Goal: Information Seeking & Learning: Find specific fact

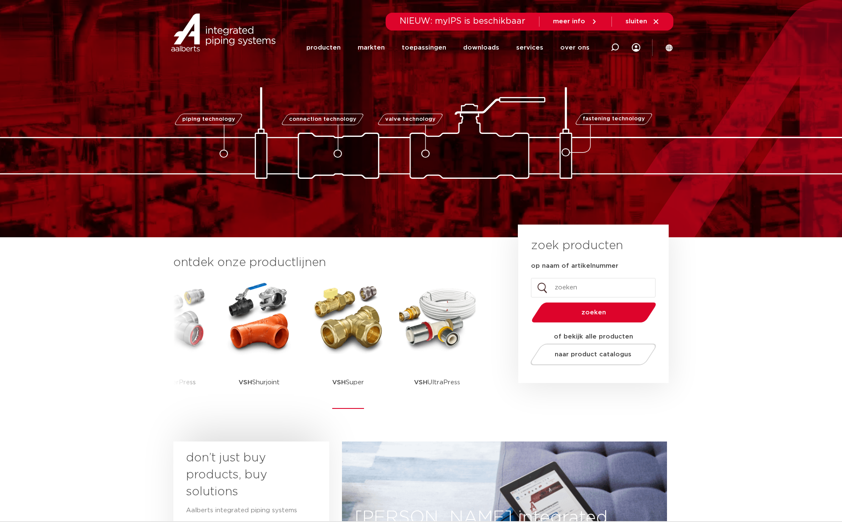
click at [348, 334] on img at bounding box center [348, 318] width 76 height 76
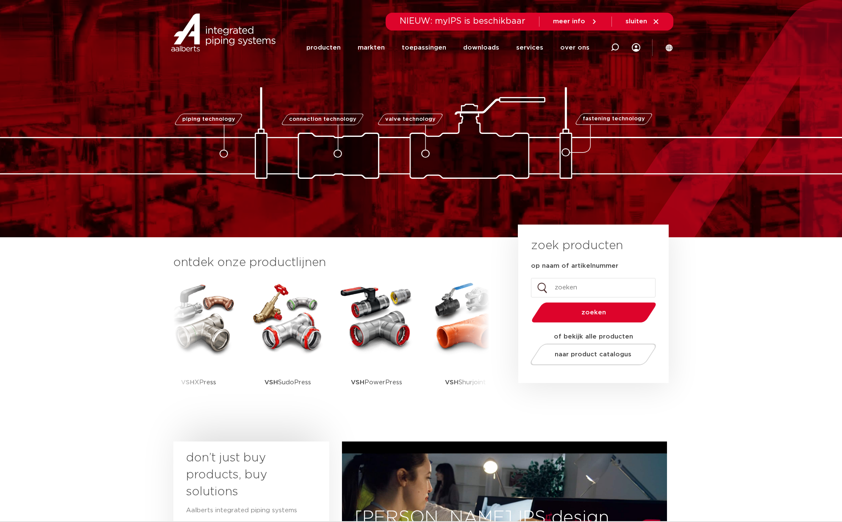
scroll to position [114, 0]
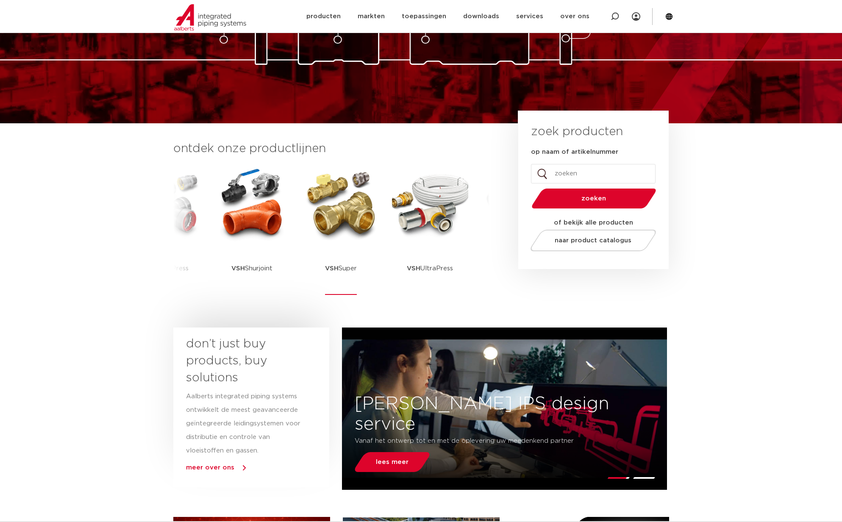
click at [351, 214] on img at bounding box center [341, 204] width 76 height 76
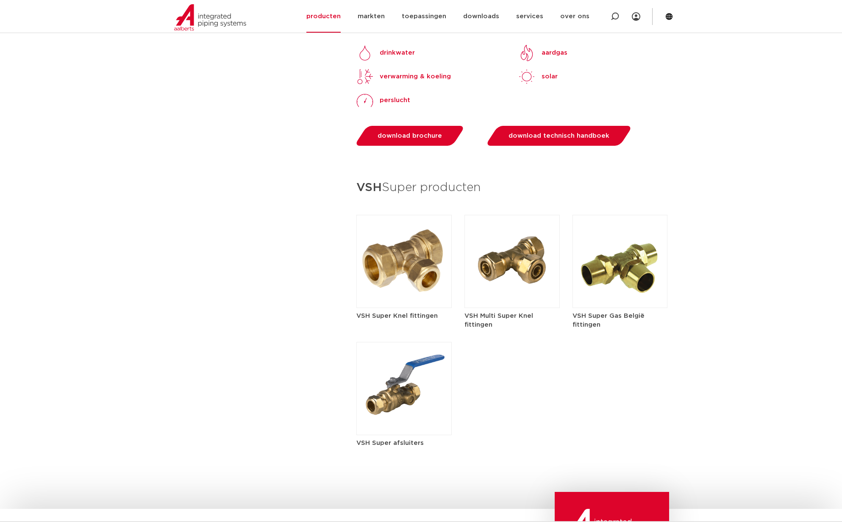
scroll to position [1109, 0]
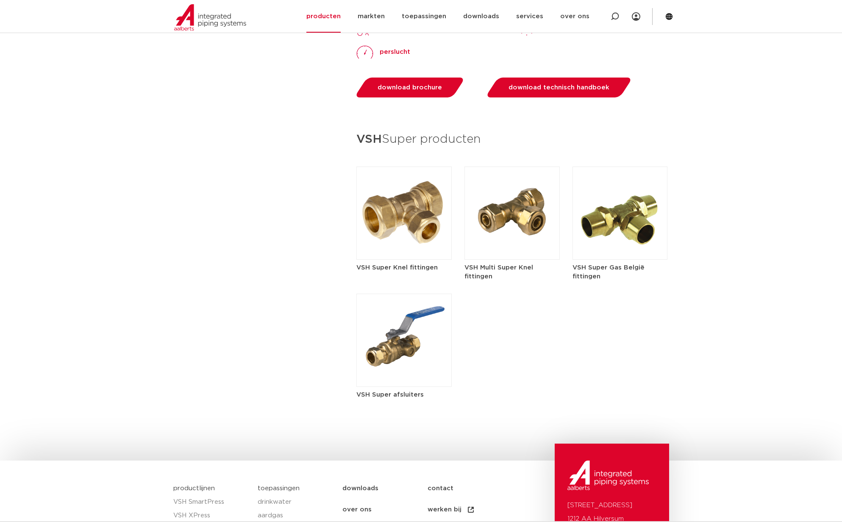
click at [407, 217] on img at bounding box center [403, 213] width 95 height 93
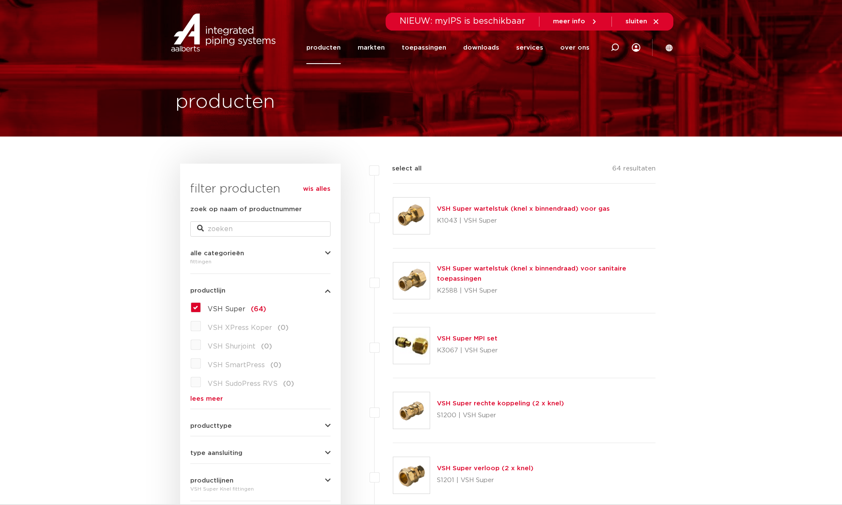
click at [349, 50] on li "producten" at bounding box center [327, 47] width 43 height 33
click at [337, 52] on link "producten" at bounding box center [323, 47] width 34 height 33
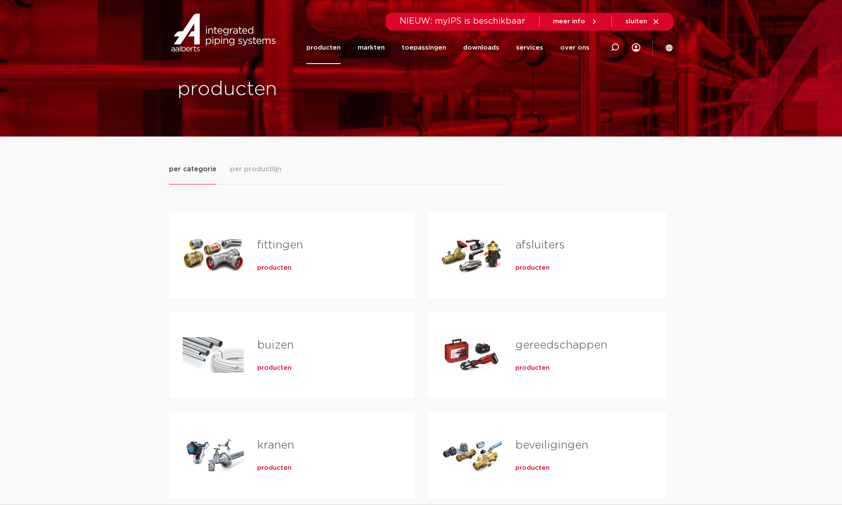
scroll to position [70, 0]
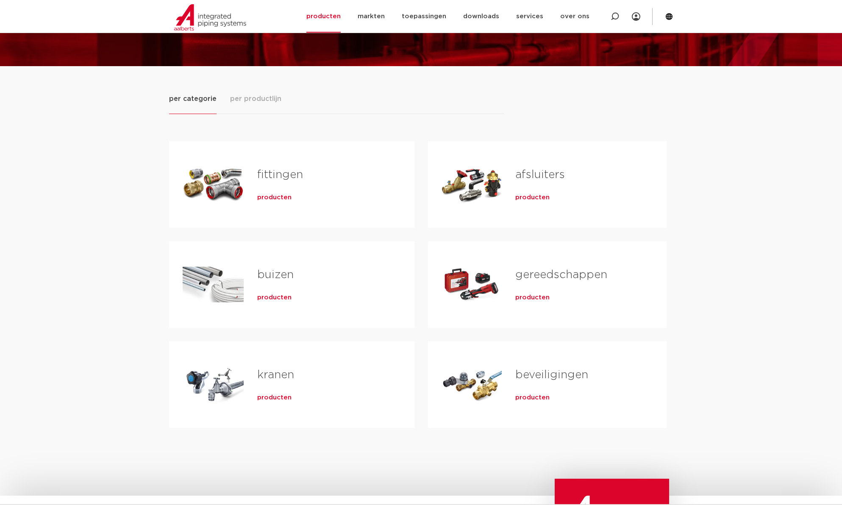
click at [272, 198] on span "producten" at bounding box center [274, 197] width 34 height 8
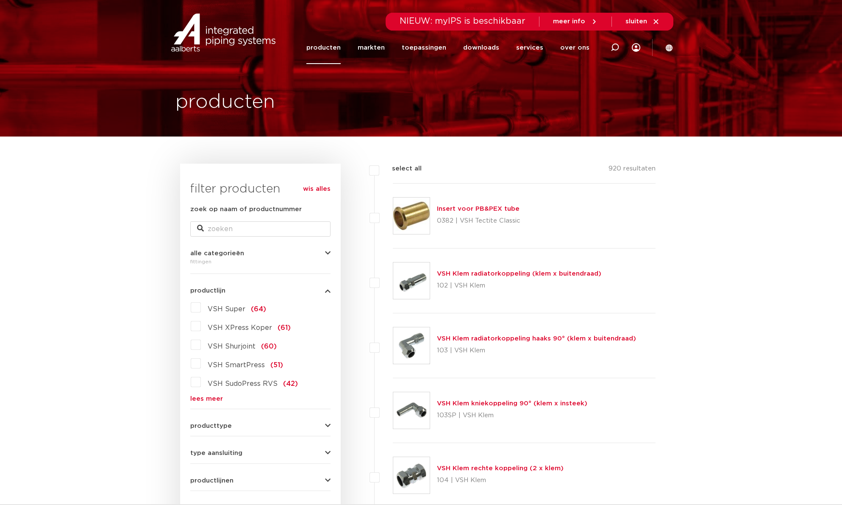
click at [237, 267] on div "fittingen" at bounding box center [260, 261] width 140 height 10
click at [237, 232] on input "zoek op naam of productnummer" at bounding box center [260, 228] width 140 height 15
type input "salng"
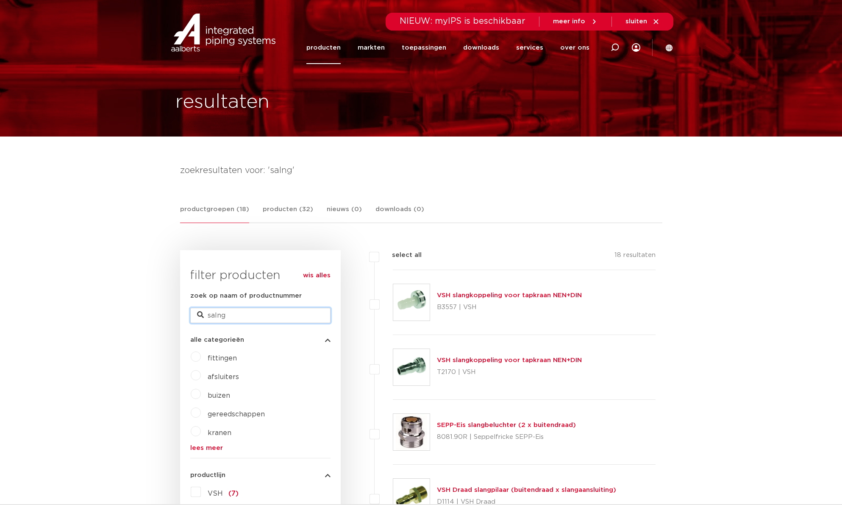
click at [217, 317] on input "salng" at bounding box center [260, 315] width 140 height 15
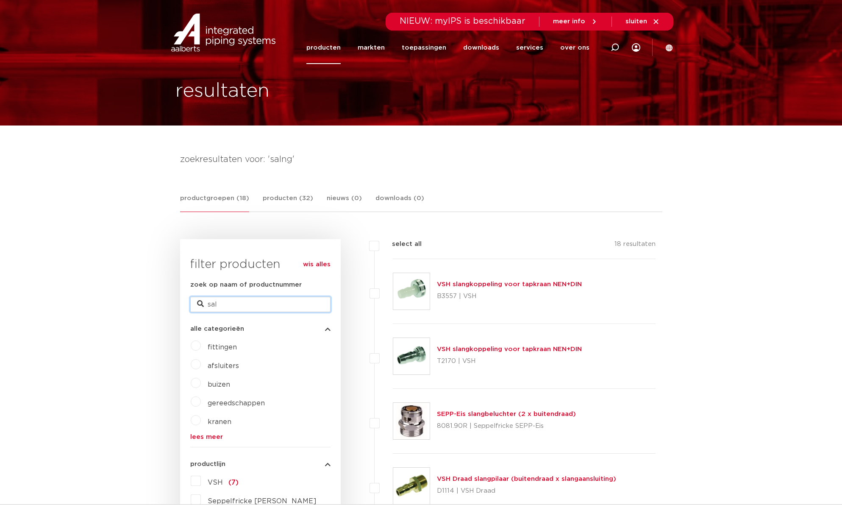
scroll to position [17, 0]
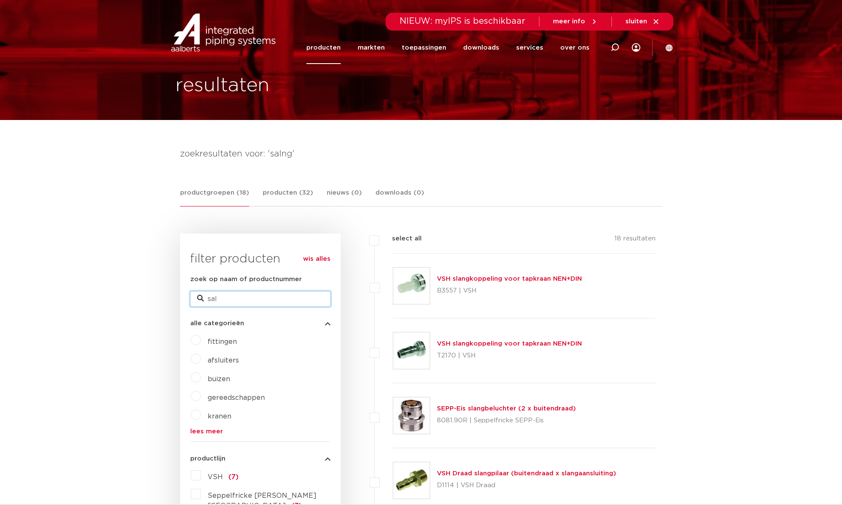
type input "sal"
click at [503, 473] on link "VSH Draad slangpilaar (buitendraad x slangaansluiting)" at bounding box center [526, 473] width 179 height 6
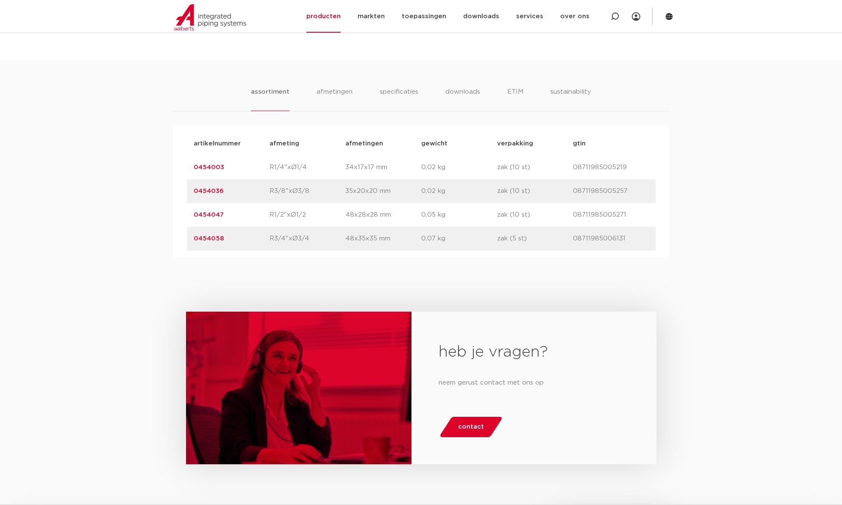
scroll to position [504, 0]
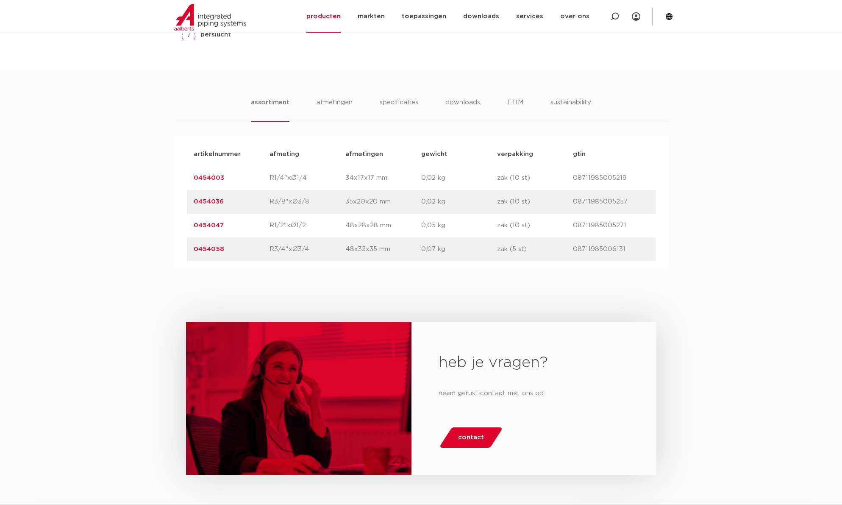
click at [203, 202] on link "0454036" at bounding box center [209, 201] width 30 height 6
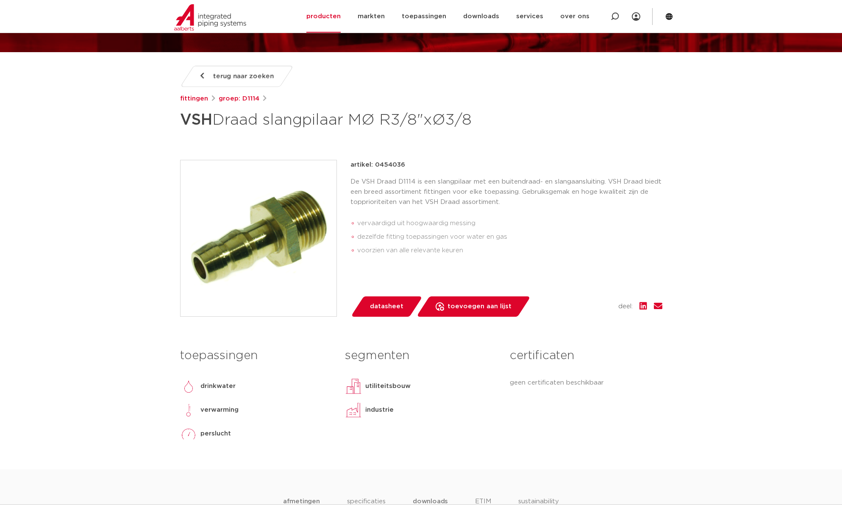
scroll to position [252, 0]
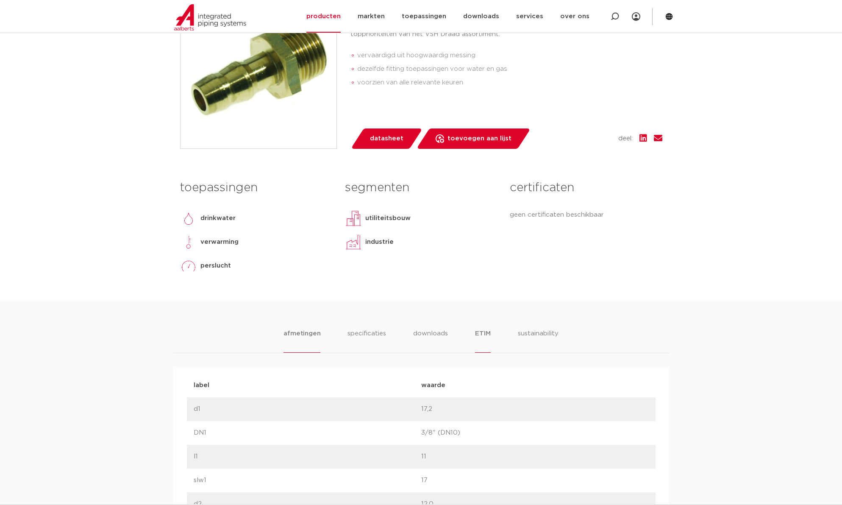
click at [481, 335] on li "ETIM" at bounding box center [482, 341] width 15 height 24
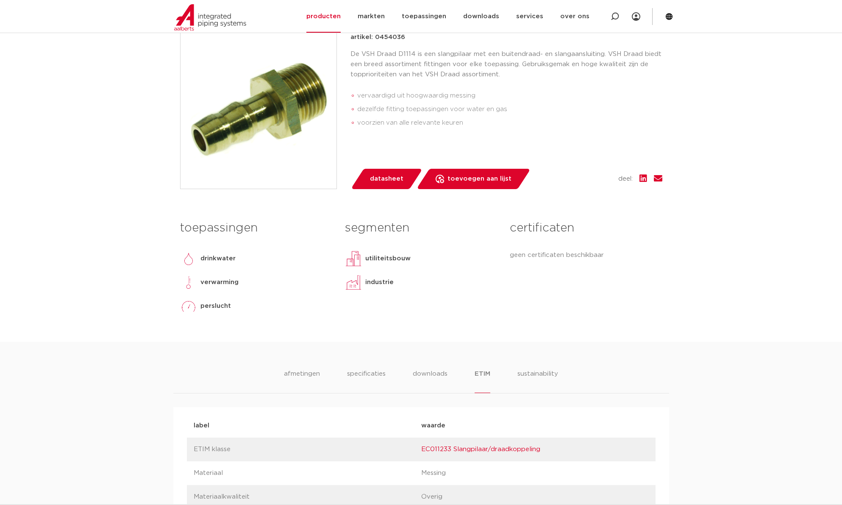
scroll to position [254, 0]
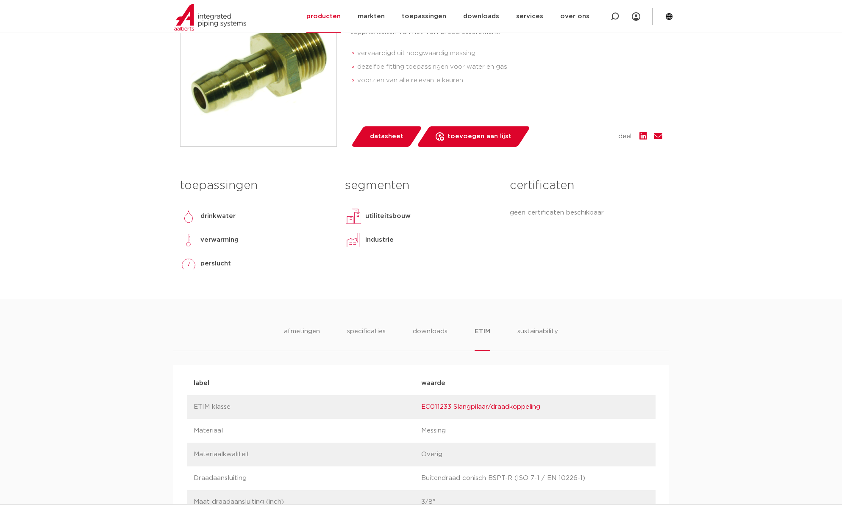
drag, startPoint x: 415, startPoint y: 408, endPoint x: 451, endPoint y: 408, distance: 35.2
click at [451, 408] on div "label ETIM klasse waarde EC011233 Slangpilaar/draadkoppeling" at bounding box center [421, 407] width 469 height 24
copy div "waarde EC011233"
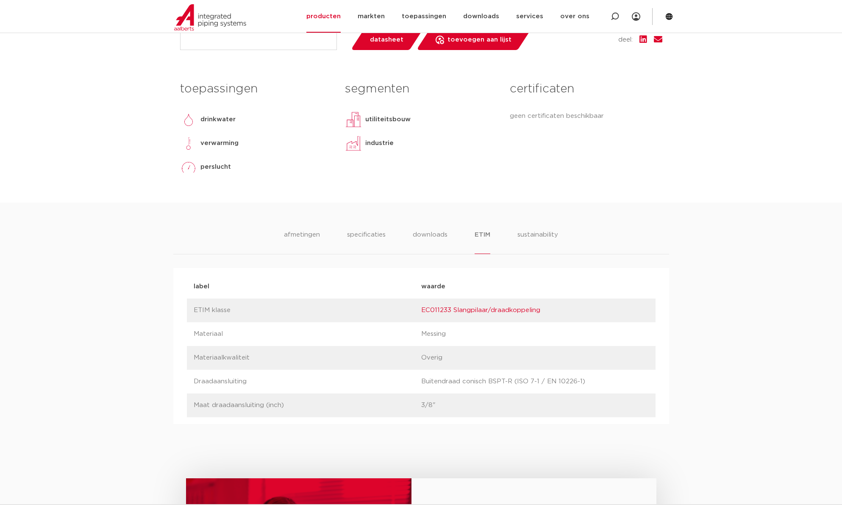
scroll to position [250, 0]
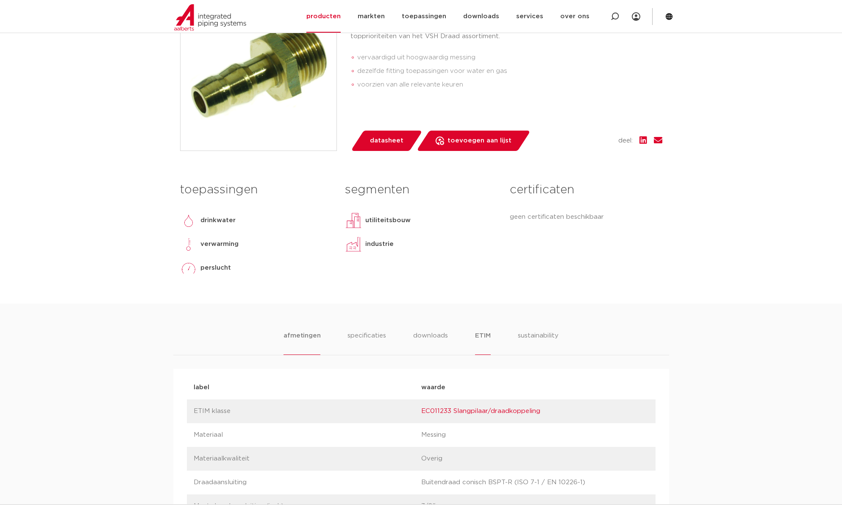
click at [302, 338] on li "afmetingen" at bounding box center [302, 343] width 37 height 24
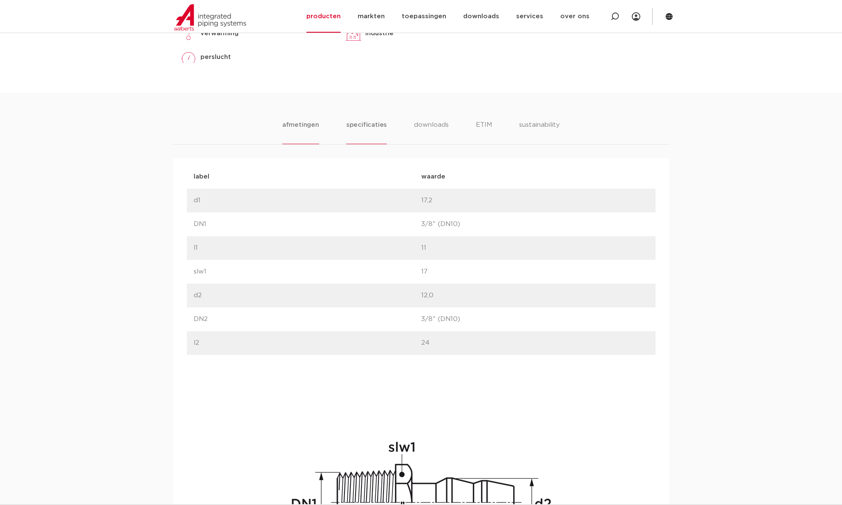
scroll to position [258, 0]
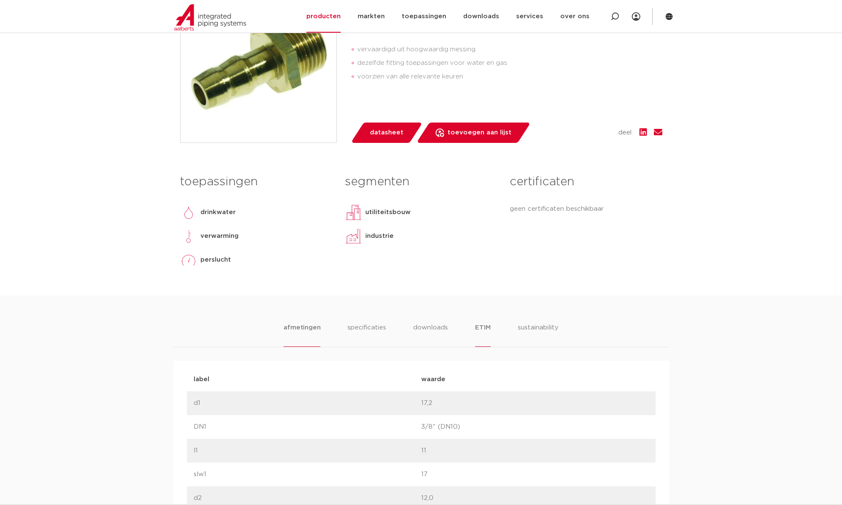
click at [480, 326] on li "ETIM" at bounding box center [482, 335] width 15 height 24
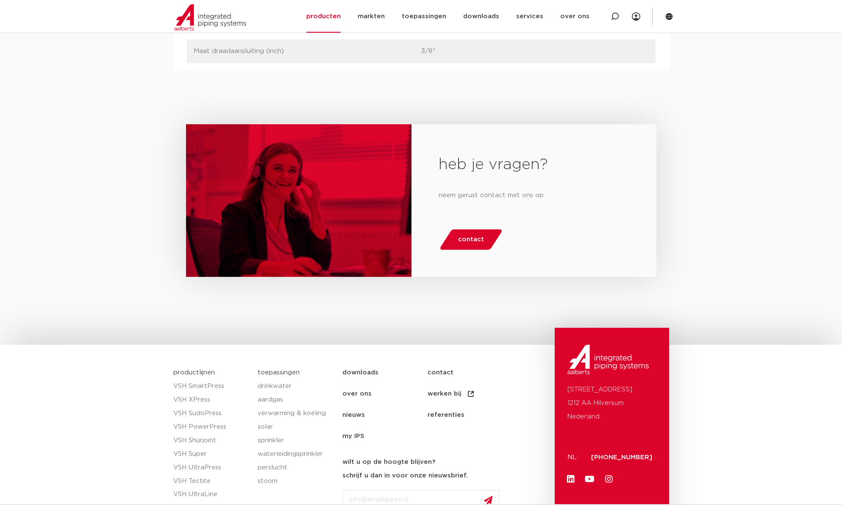
scroll to position [753, 0]
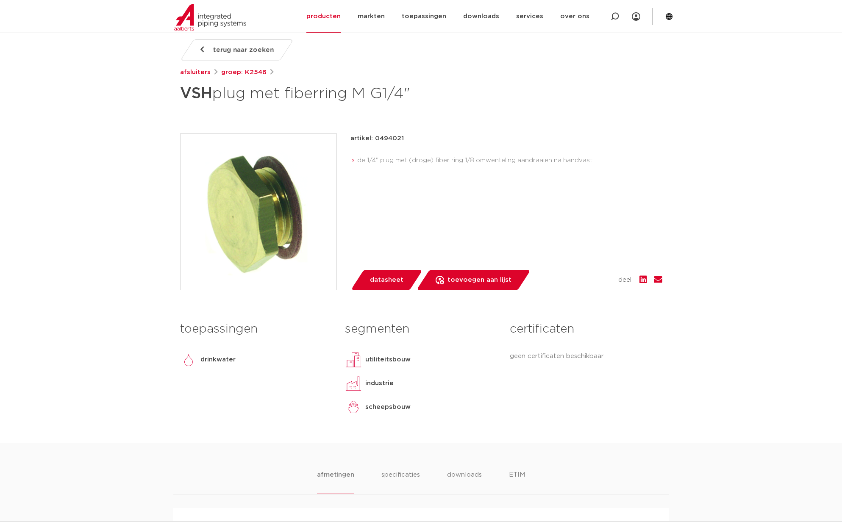
scroll to position [201, 0]
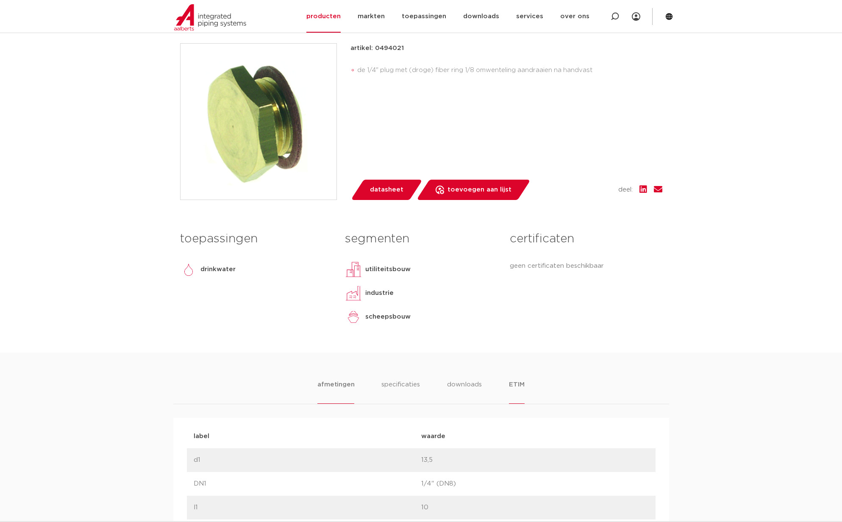
click at [510, 386] on li "ETIM" at bounding box center [516, 392] width 15 height 24
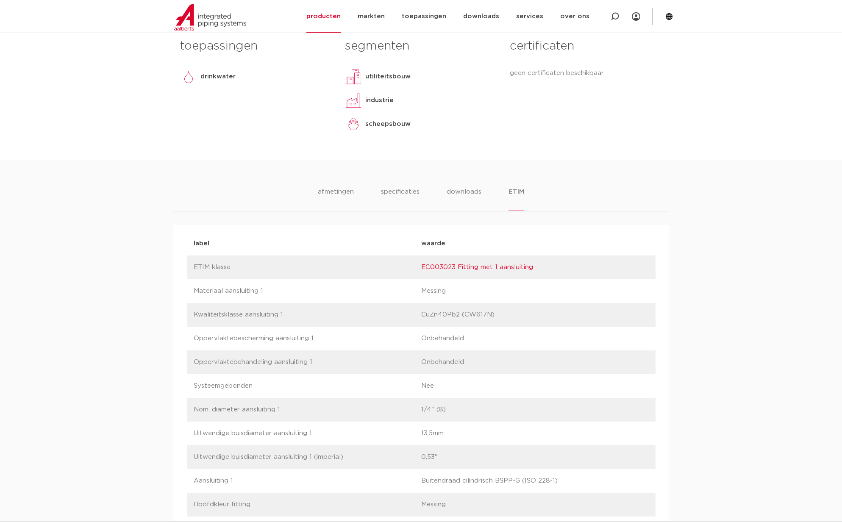
scroll to position [116, 0]
